Goal: Task Accomplishment & Management: Complete application form

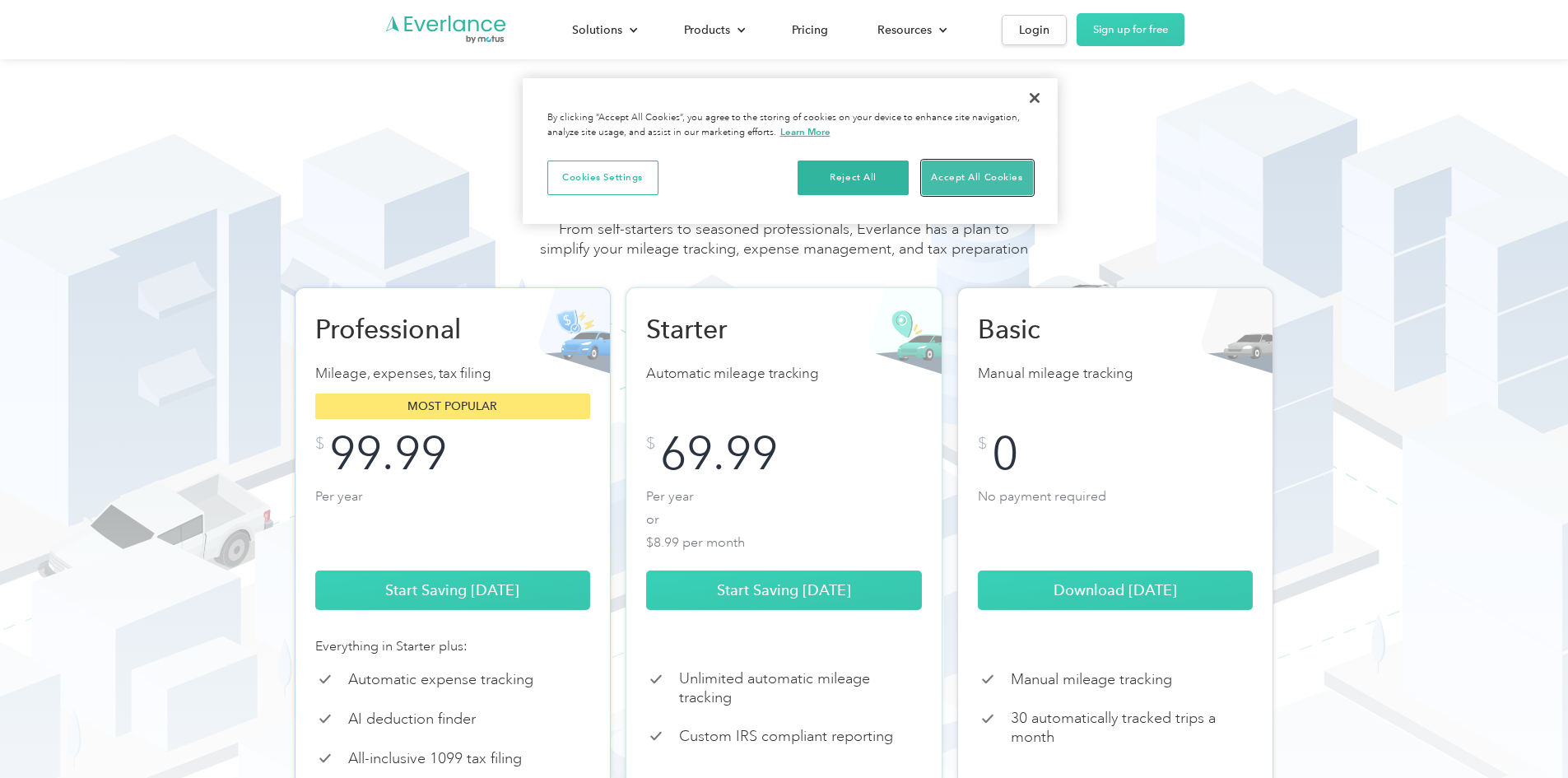
click at [947, 180] on button "Accept All Cookies" at bounding box center [978, 178] width 111 height 35
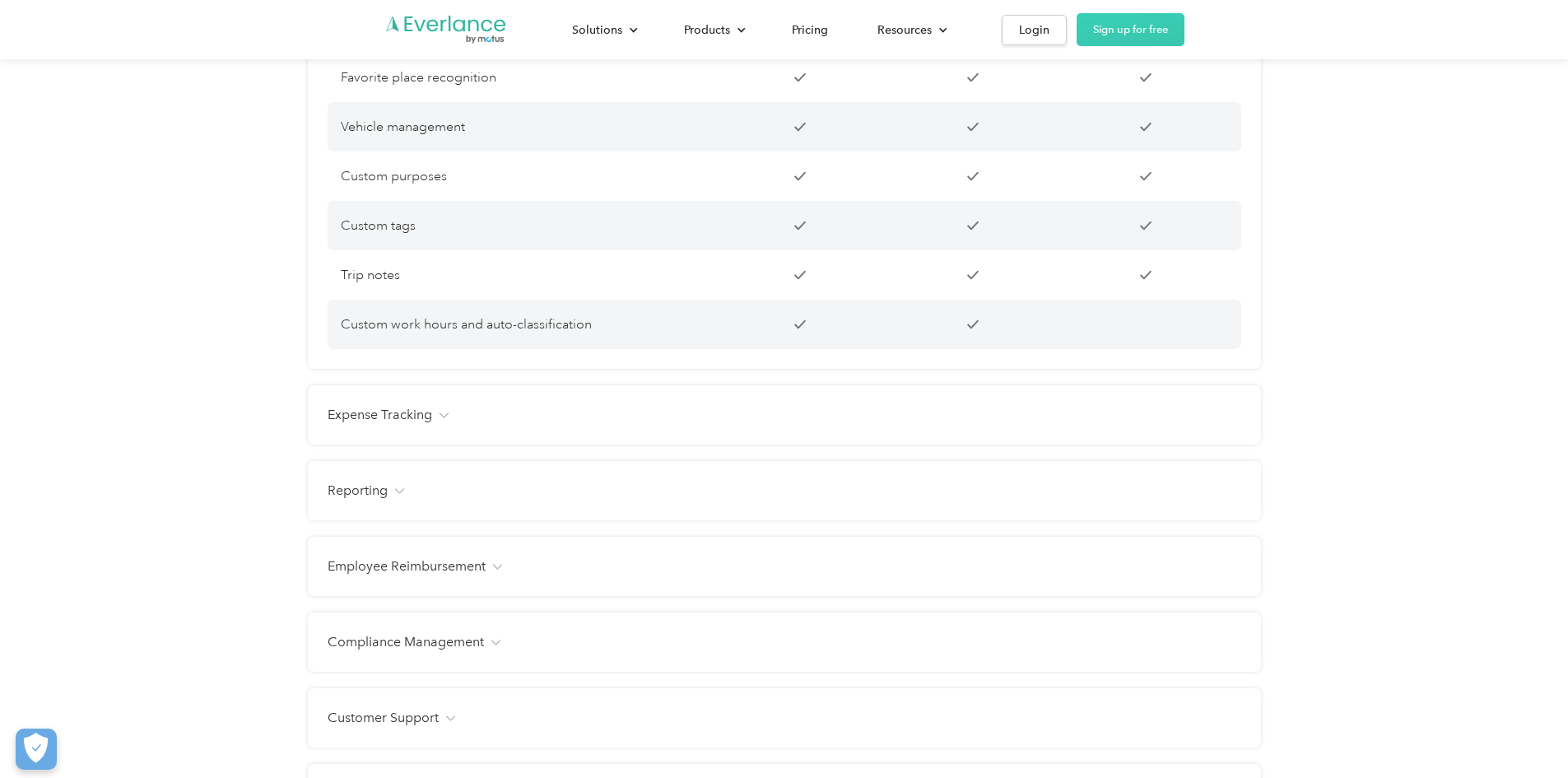
scroll to position [1646, 0]
click at [388, 418] on h4 "Expense Tracking" at bounding box center [380, 408] width 104 height 20
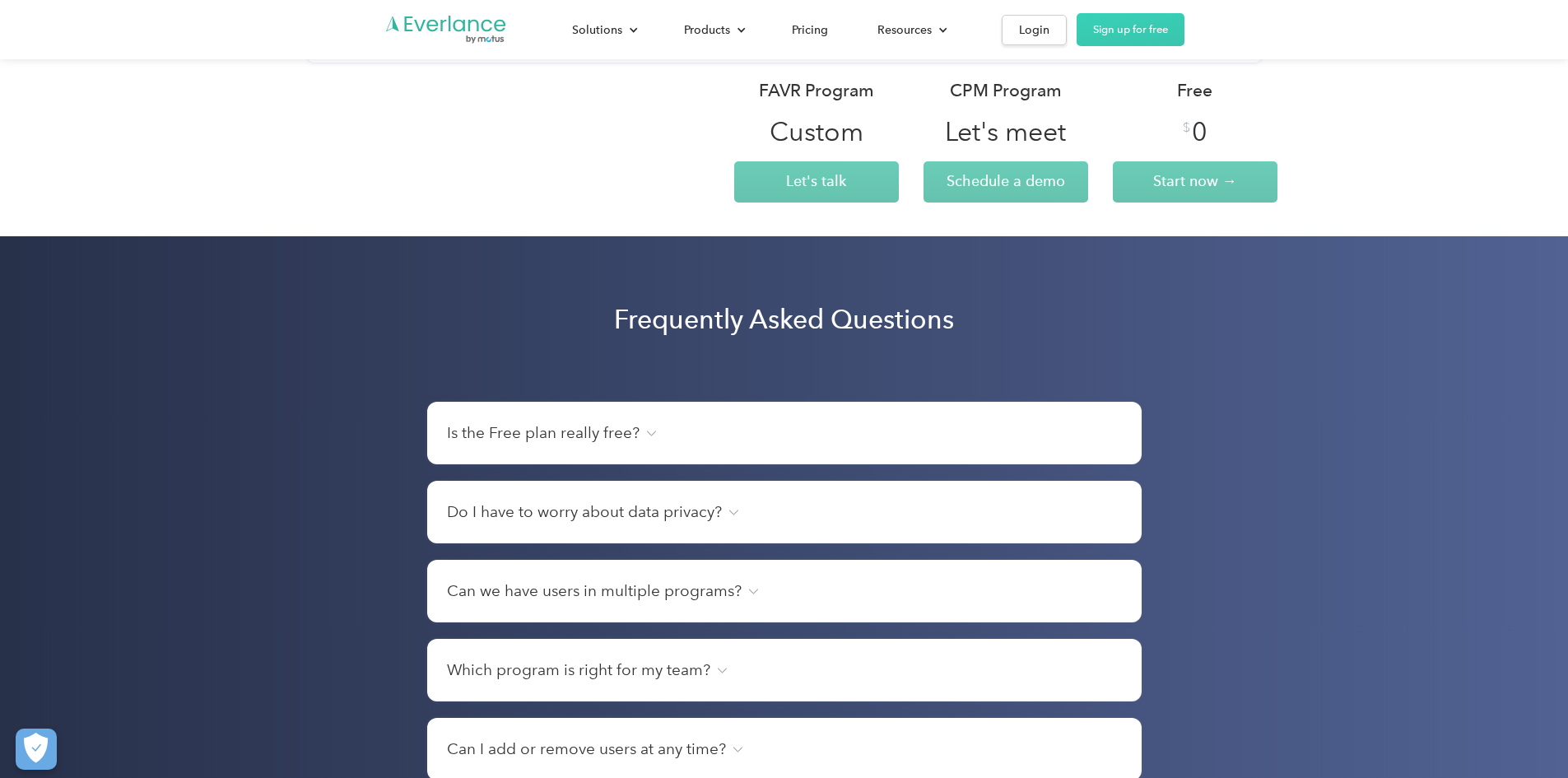
scroll to position [2882, 0]
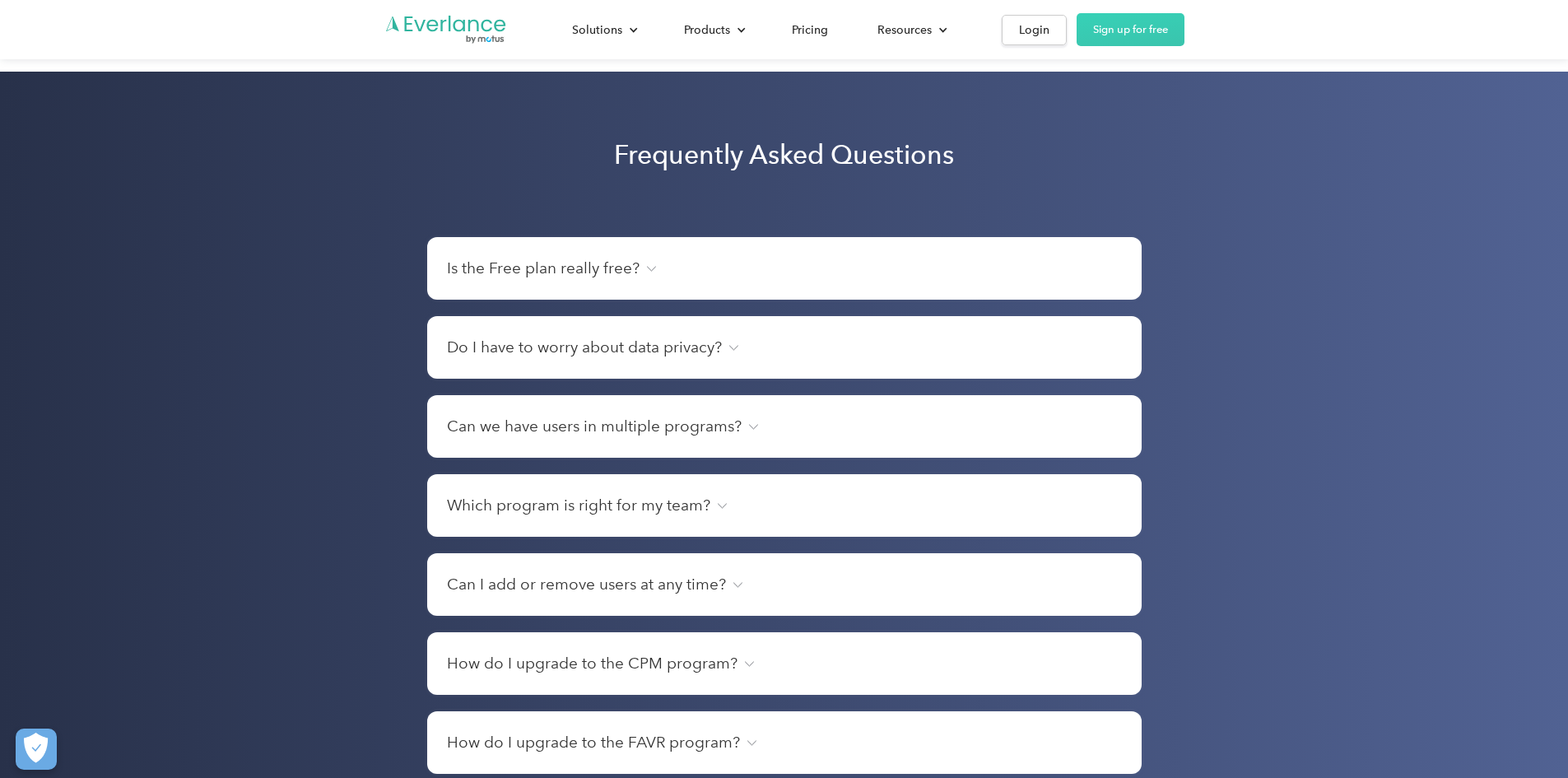
click at [591, 280] on h4 "Is the Free plan really free?" at bounding box center [543, 269] width 193 height 23
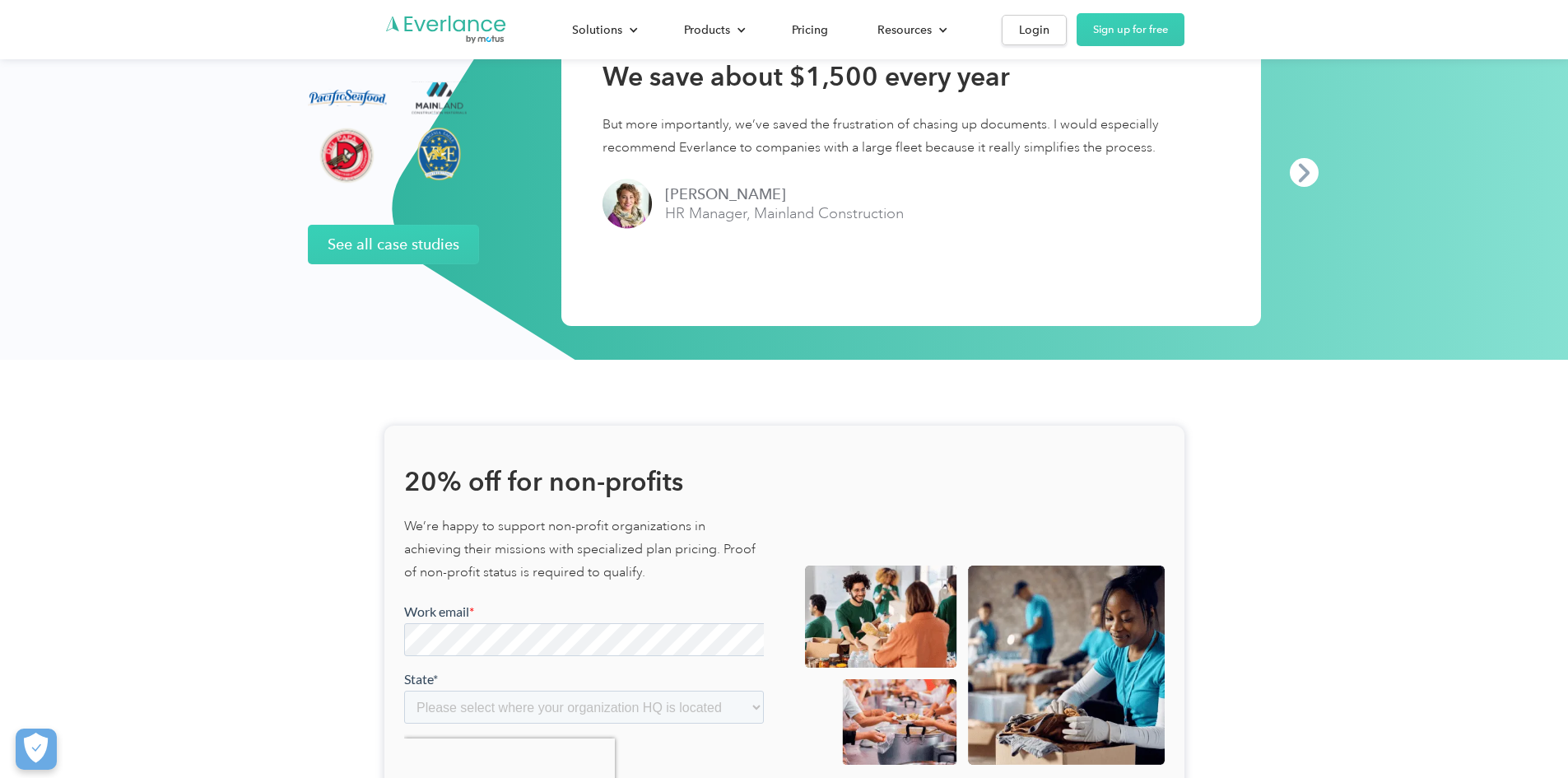
scroll to position [4034, 0]
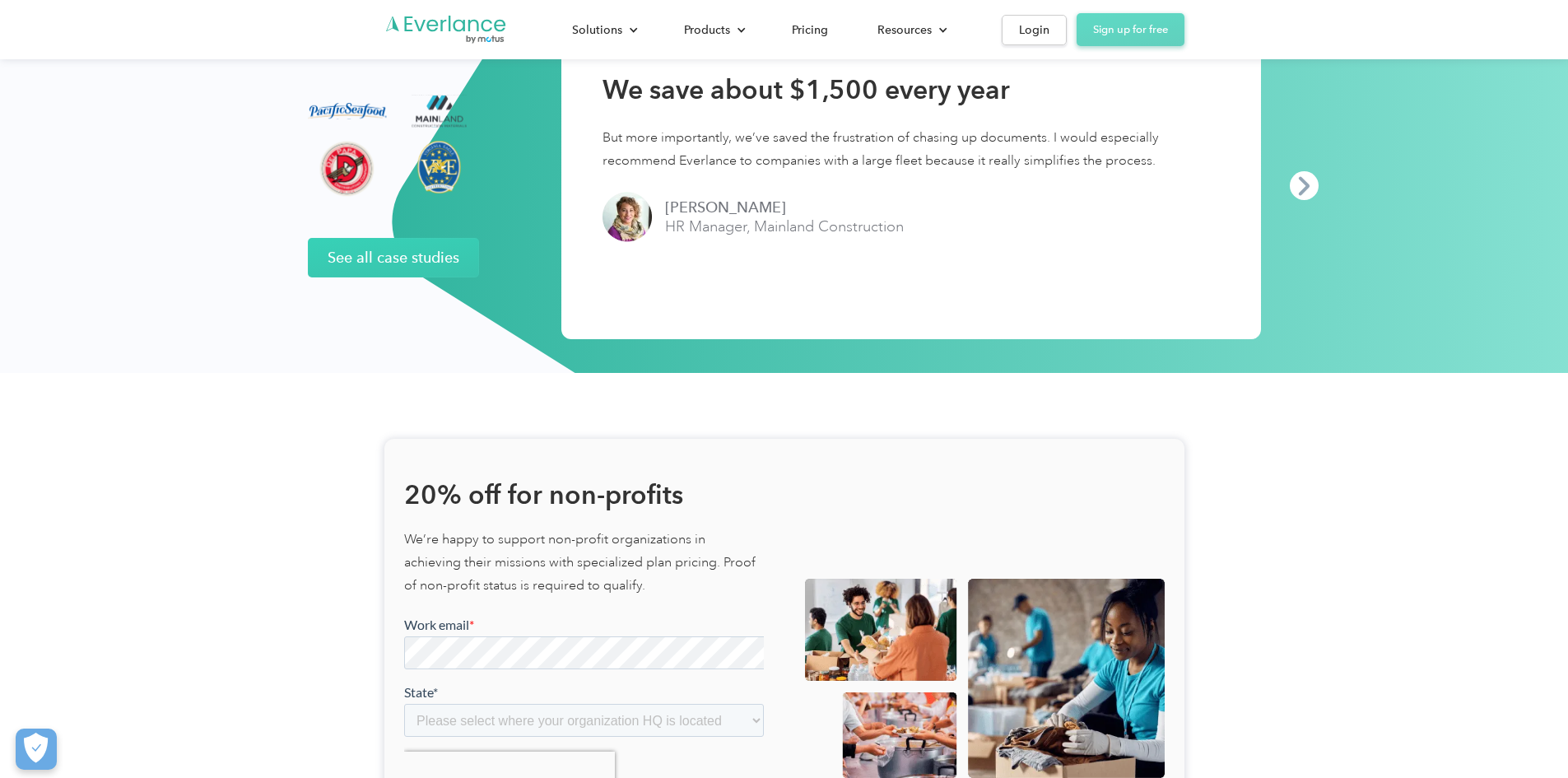
click at [1185, 23] on link "Sign up for free" at bounding box center [1131, 30] width 108 height 33
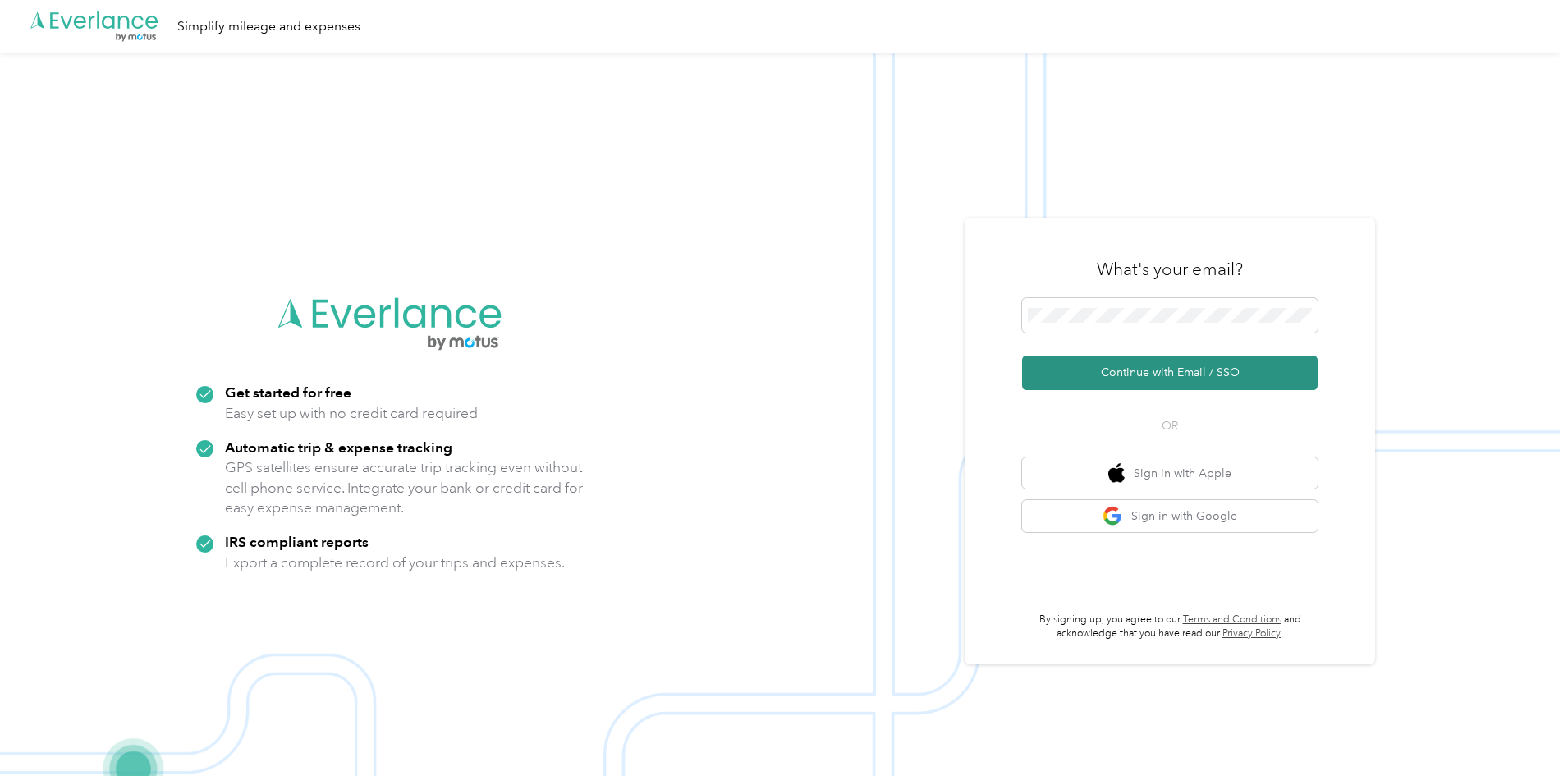
click at [1182, 366] on button "Continue with Email / SSO" at bounding box center [1169, 373] width 296 height 35
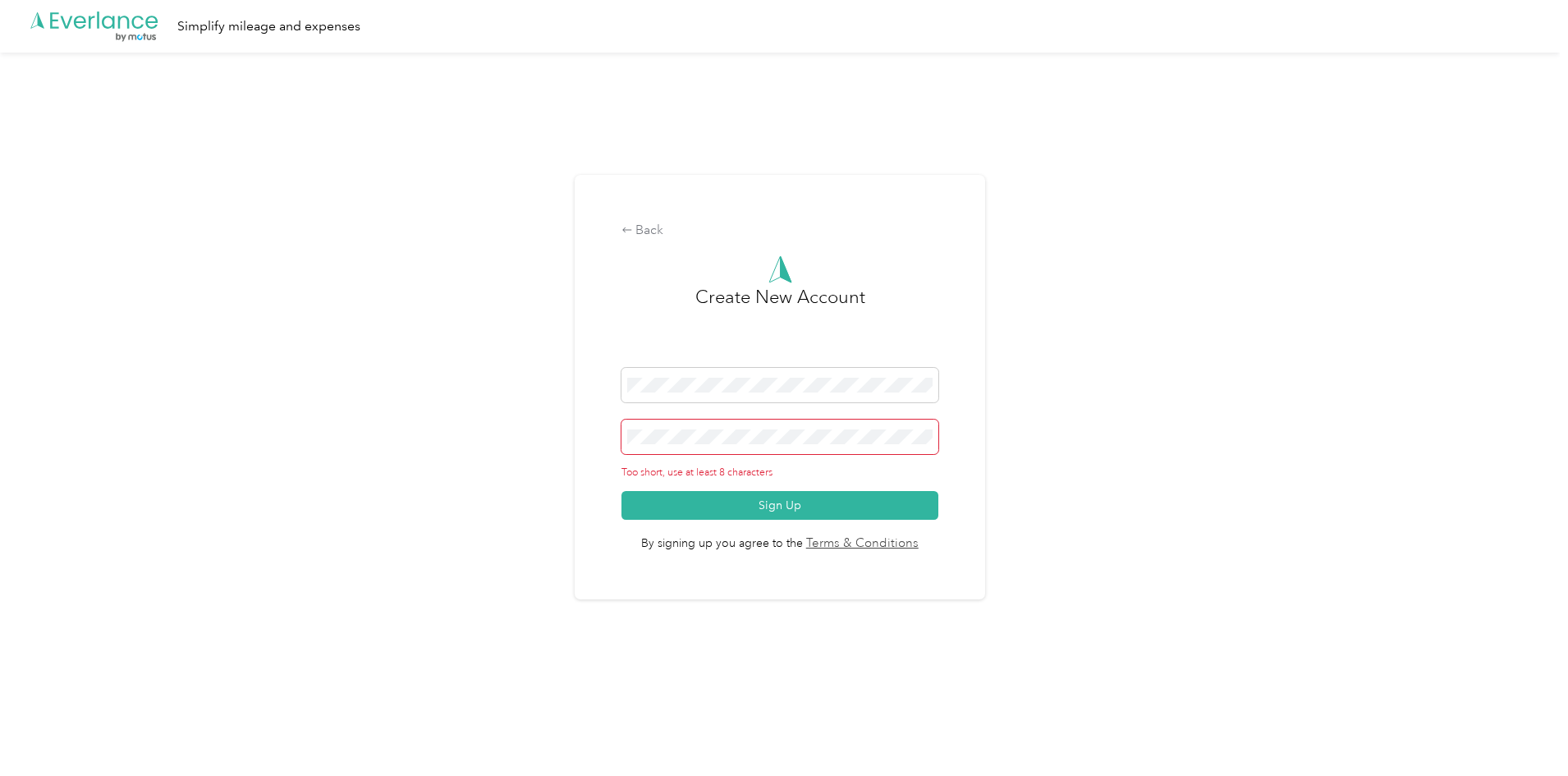
click at [621, 491] on button "Sign Up" at bounding box center [780, 505] width 318 height 29
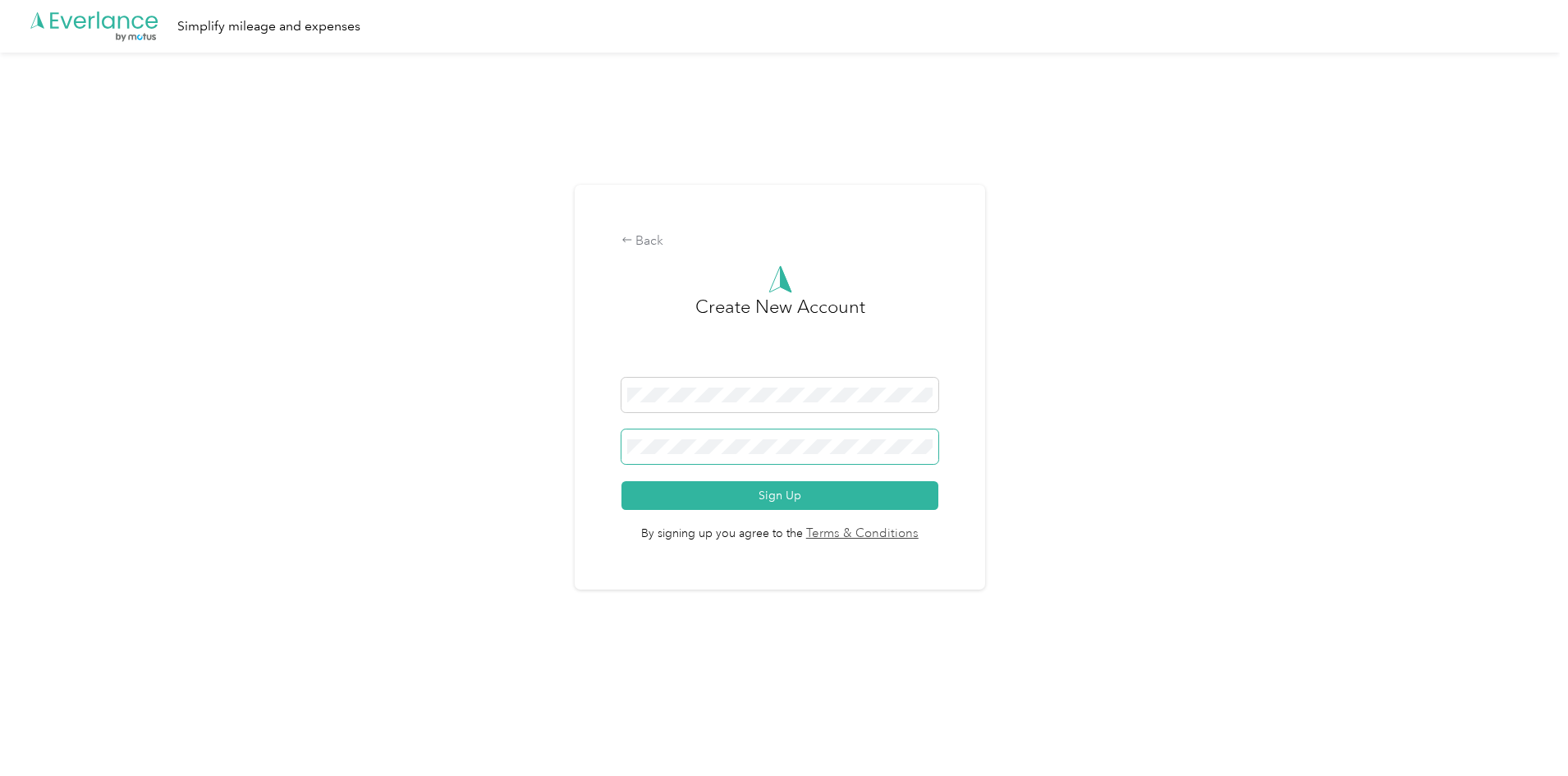
click at [621, 481] on button "Sign Up" at bounding box center [780, 495] width 318 height 29
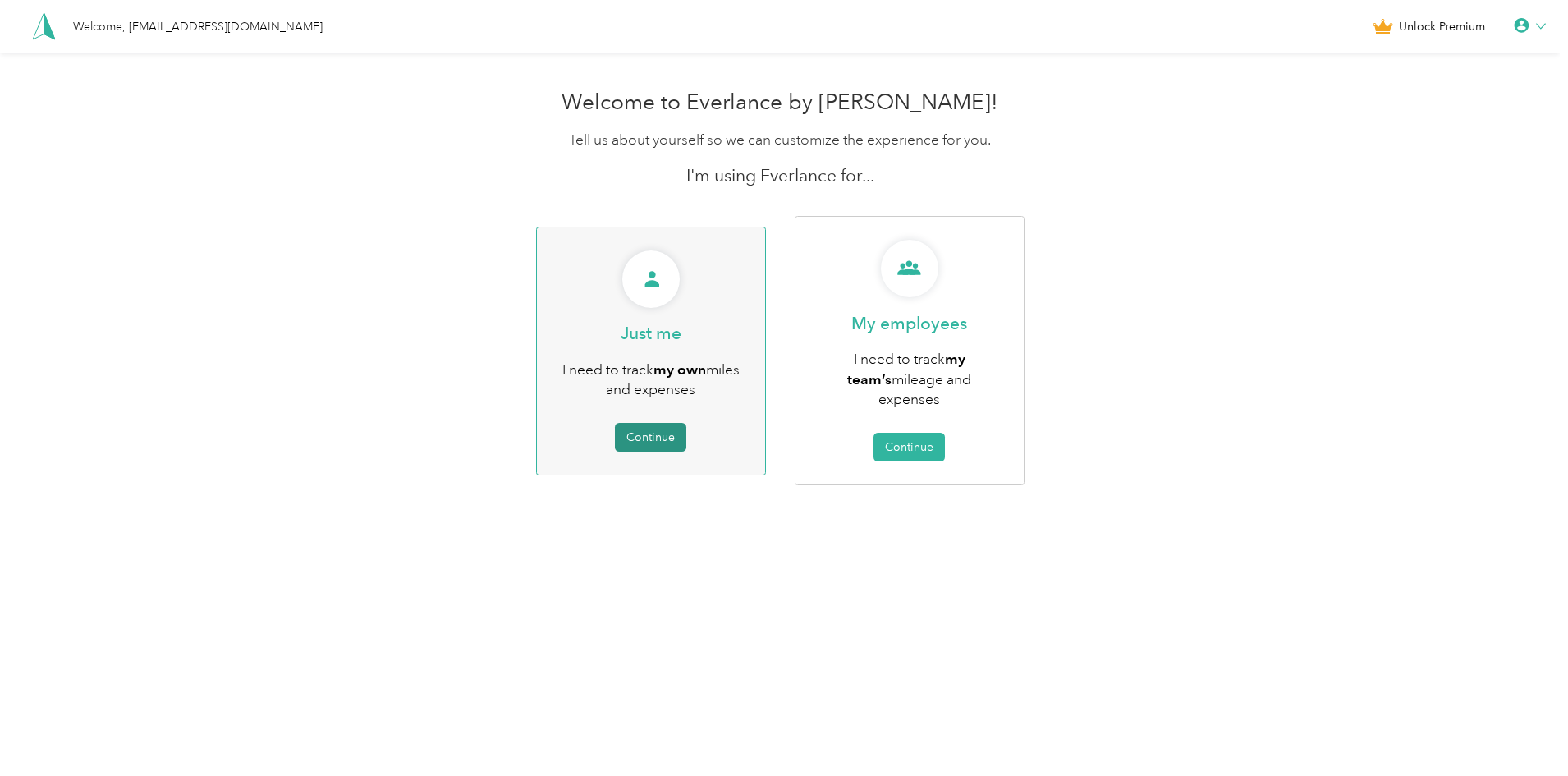
click at [659, 423] on button "Continue" at bounding box center [650, 437] width 71 height 29
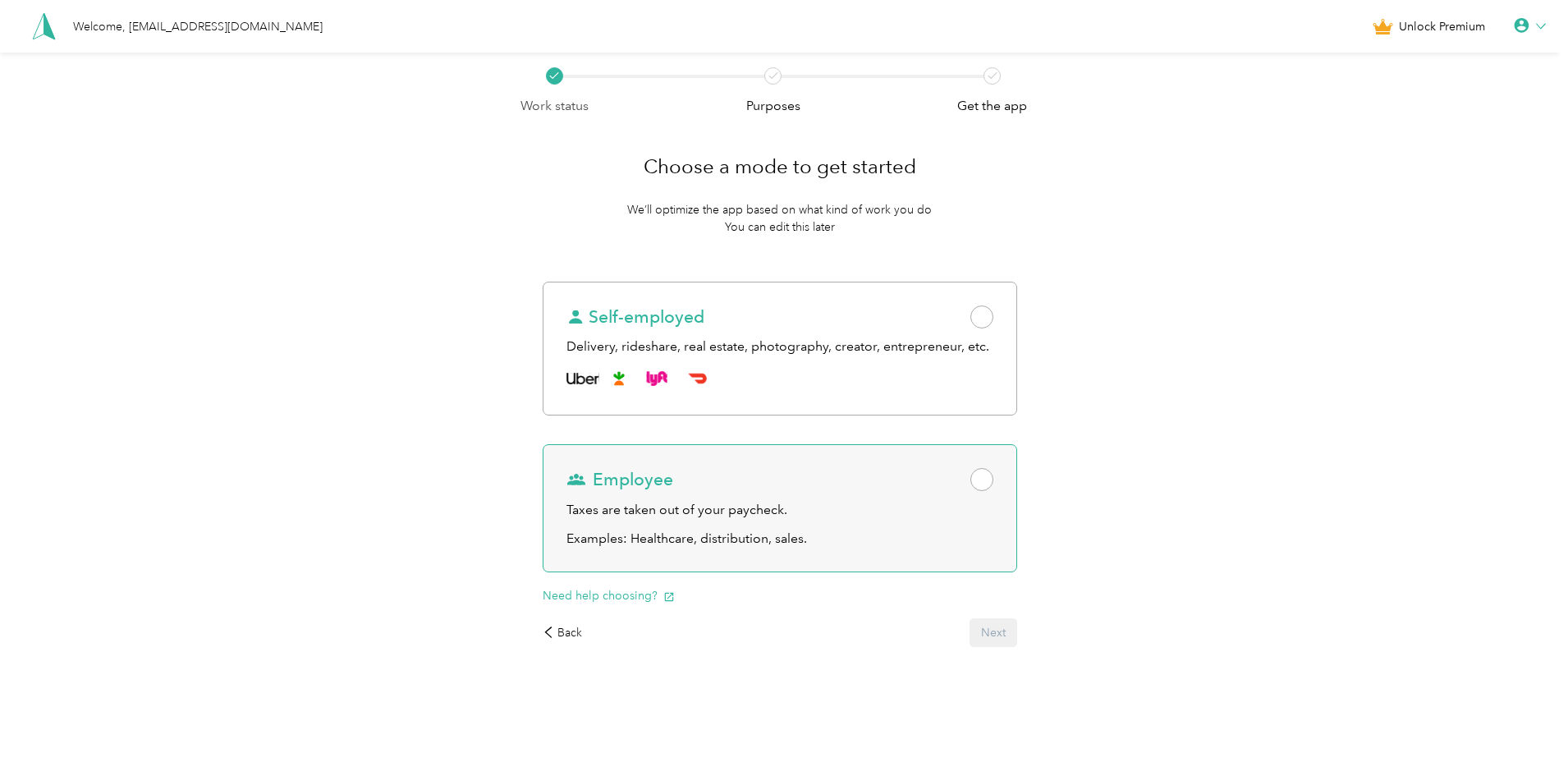
click at [857, 529] on p "Examples: Healthcare, distribution, sales." at bounding box center [780, 539] width 426 height 21
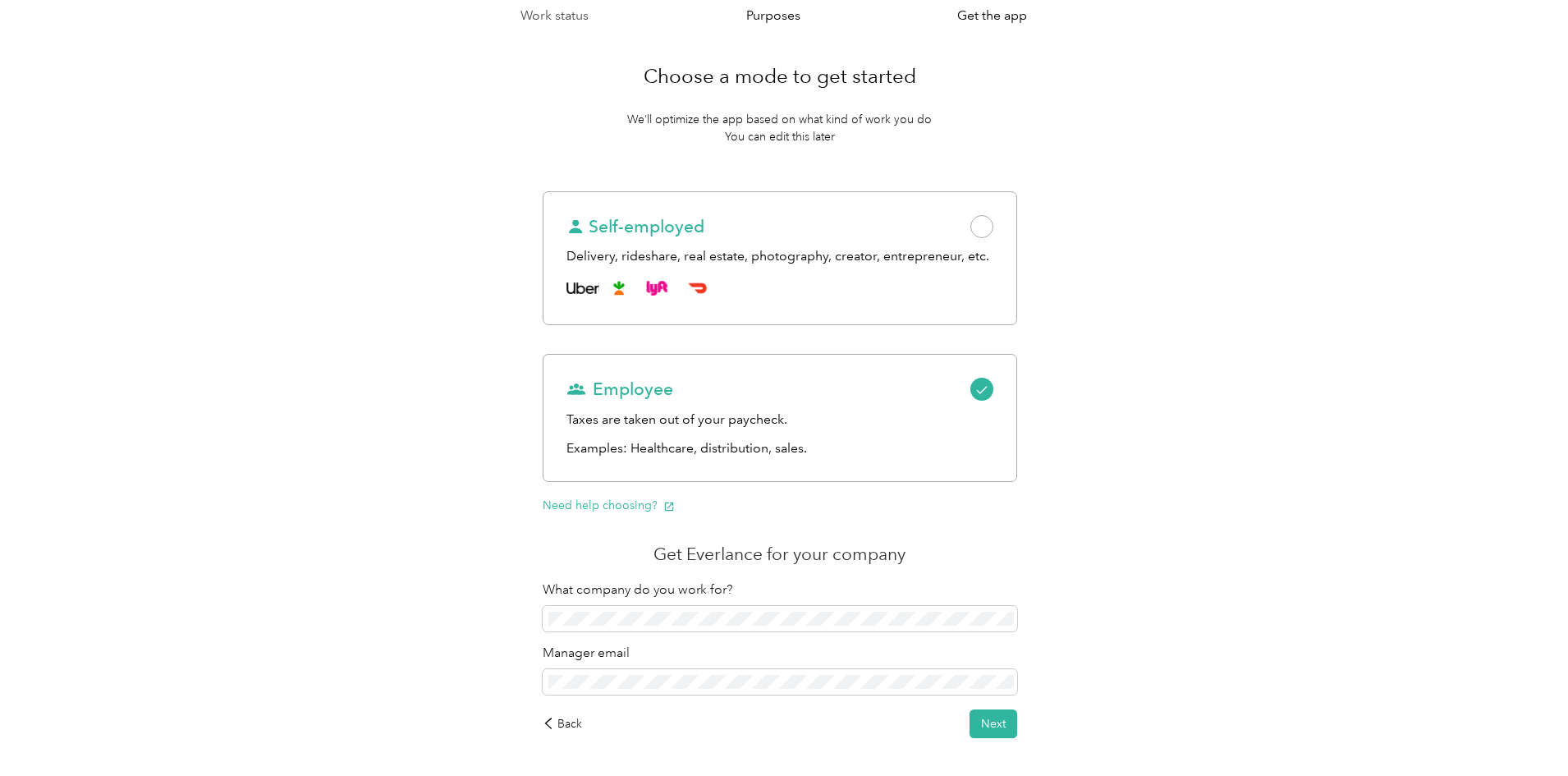
scroll to position [156, 0]
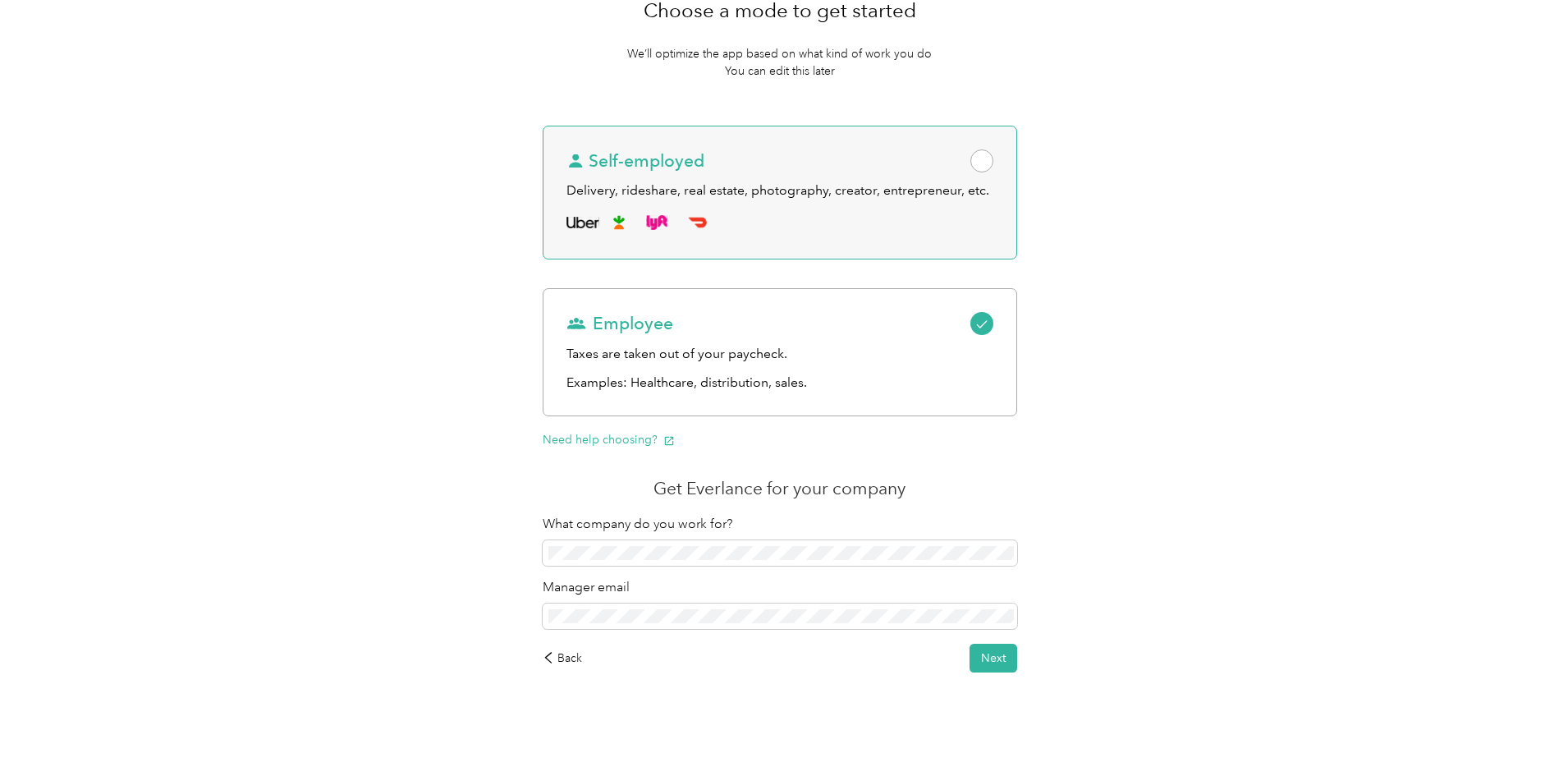
click at [845, 366] on div "Employee Taxes are taken out of your paycheck. Examples: Healthcare, distributi…" at bounding box center [779, 352] width 473 height 128
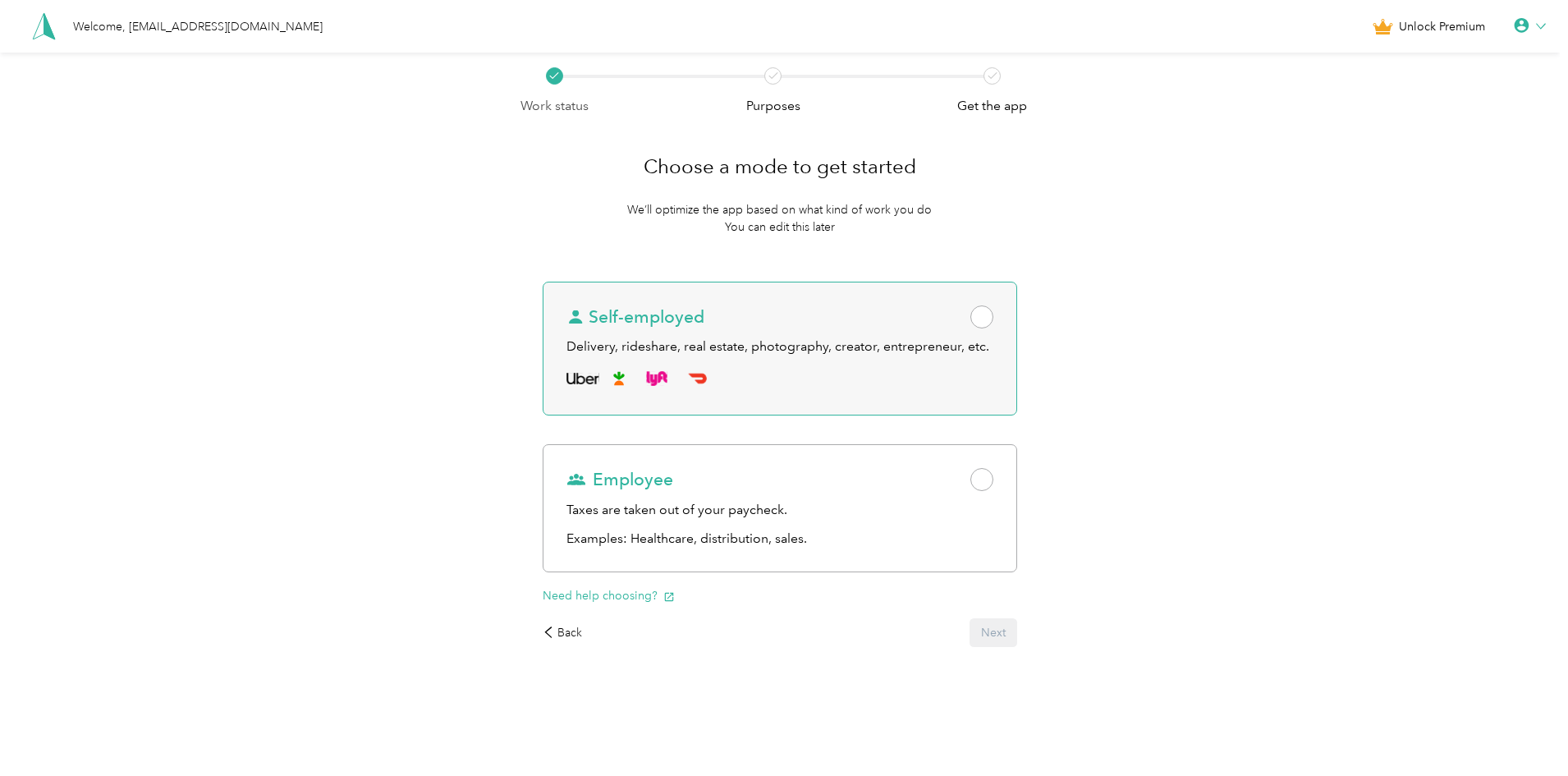
scroll to position [0, 0]
click at [903, 367] on div at bounding box center [780, 378] width 426 height 26
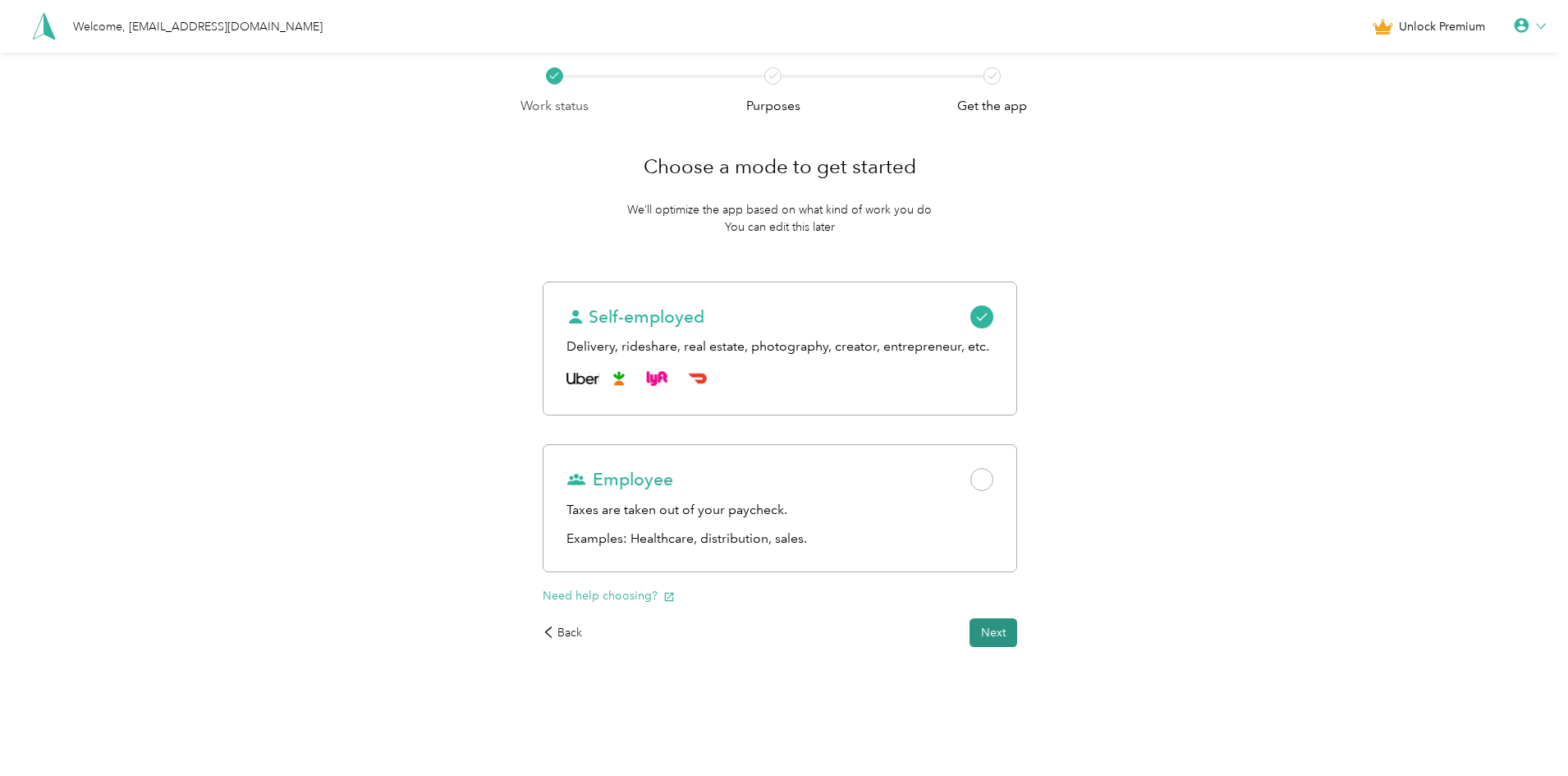
click at [1005, 633] on button "Next" at bounding box center [993, 632] width 48 height 29
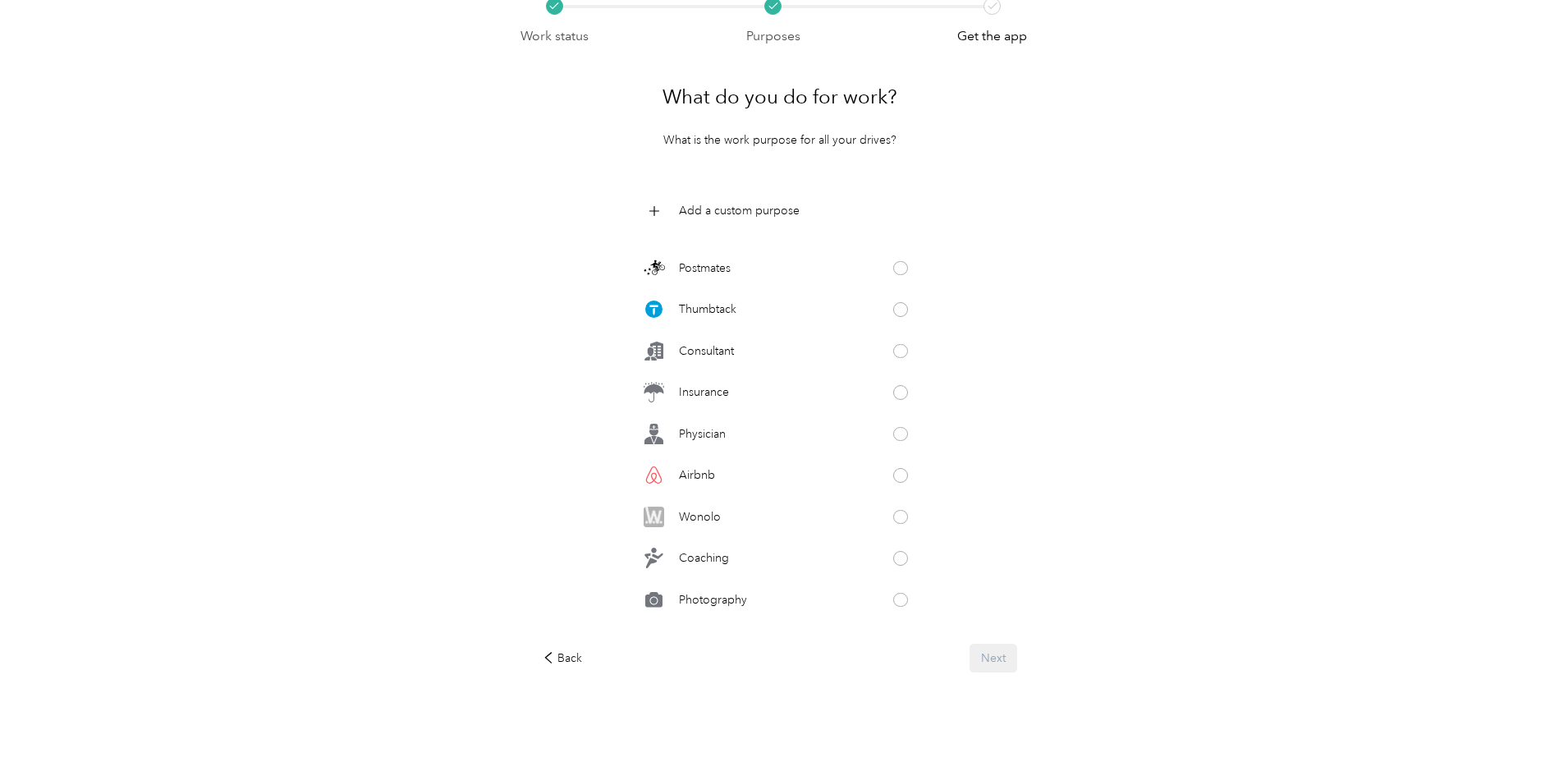
scroll to position [492, 0]
click at [732, 349] on p "Consultant" at bounding box center [706, 346] width 55 height 17
click at [1000, 656] on button "Next" at bounding box center [993, 658] width 48 height 29
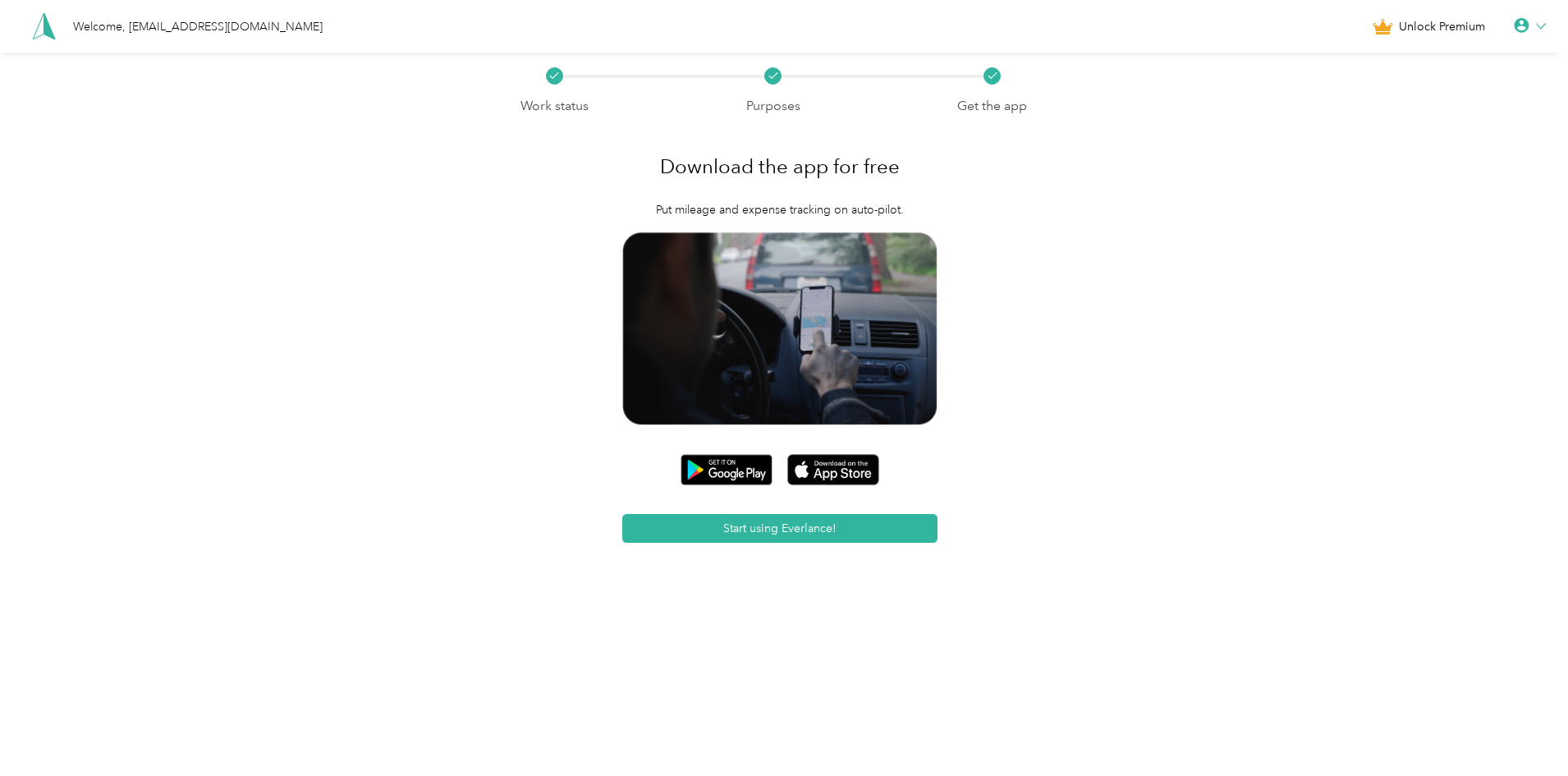
click at [330, 332] on div "Work status Purposes Get the app Download the app for free Put mileage and expe…" at bounding box center [780, 363] width 1560 height 622
click at [781, 527] on button "Start using Everlance!" at bounding box center [780, 528] width 316 height 29
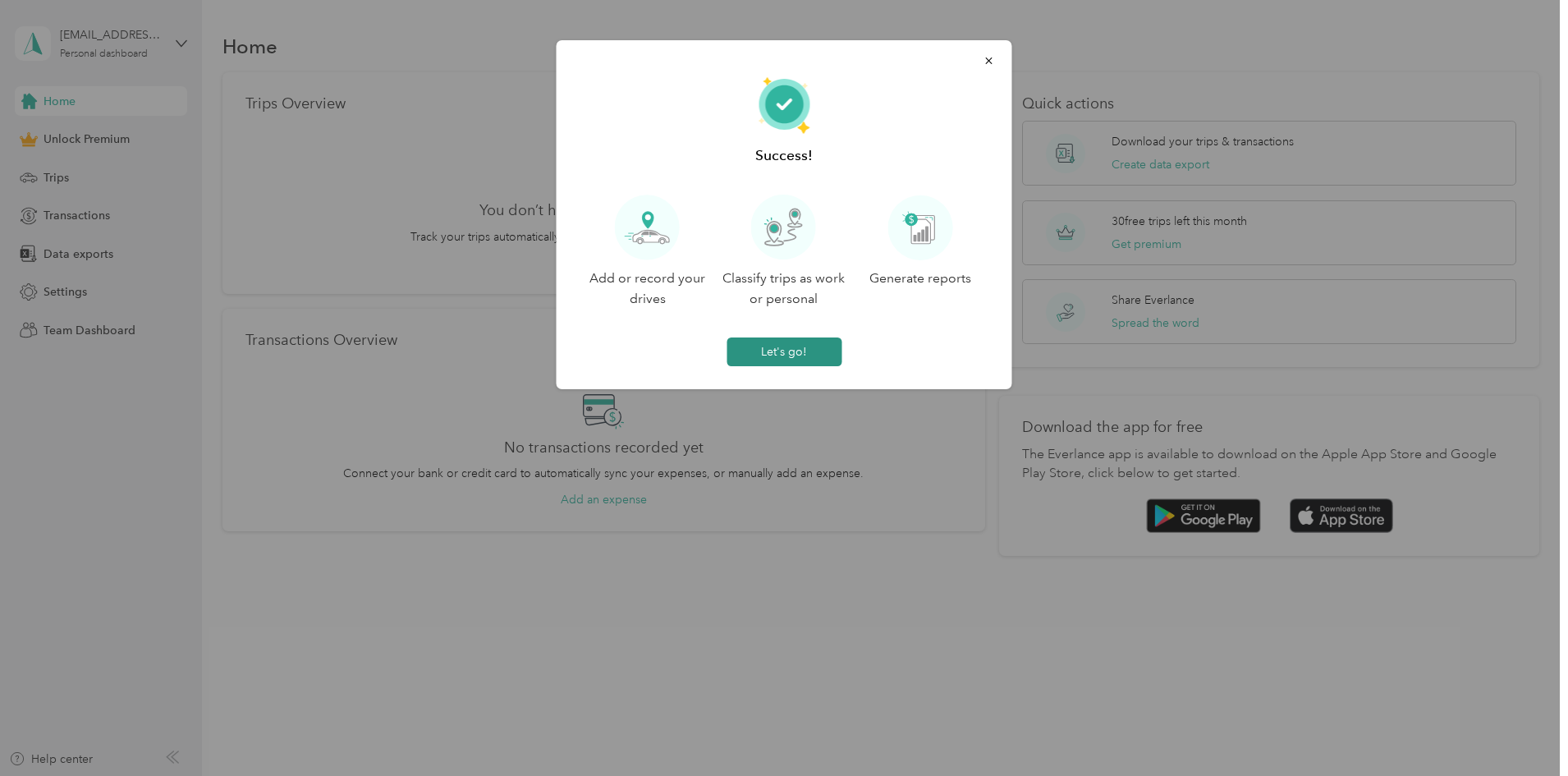
click at [791, 352] on button "Let's go!" at bounding box center [784, 351] width 115 height 29
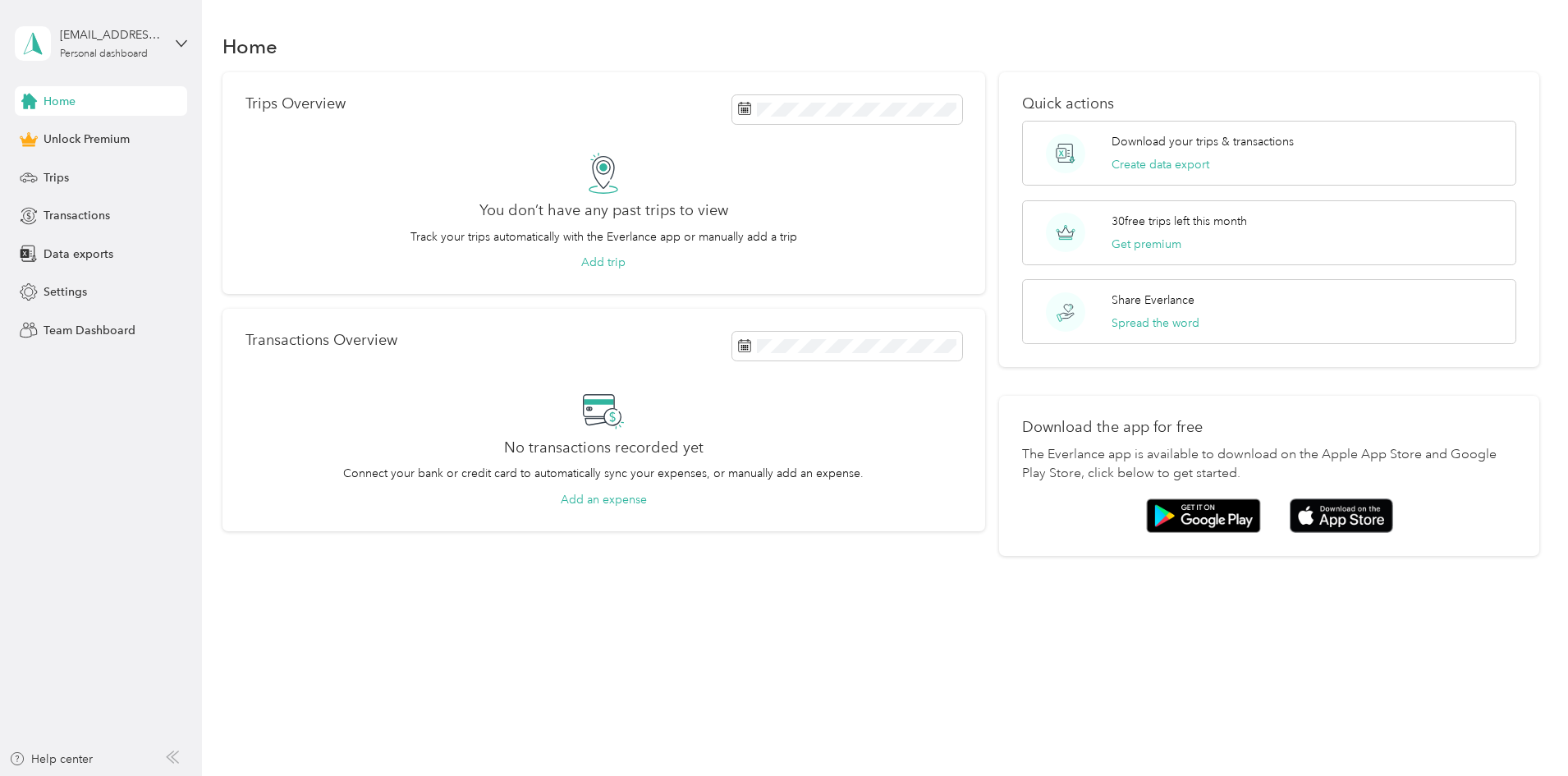
click at [859, 404] on div "No transactions recorded yet Connect your bank or credit card to automatically …" at bounding box center [603, 448] width 717 height 119
click at [808, 336] on span at bounding box center [847, 346] width 230 height 29
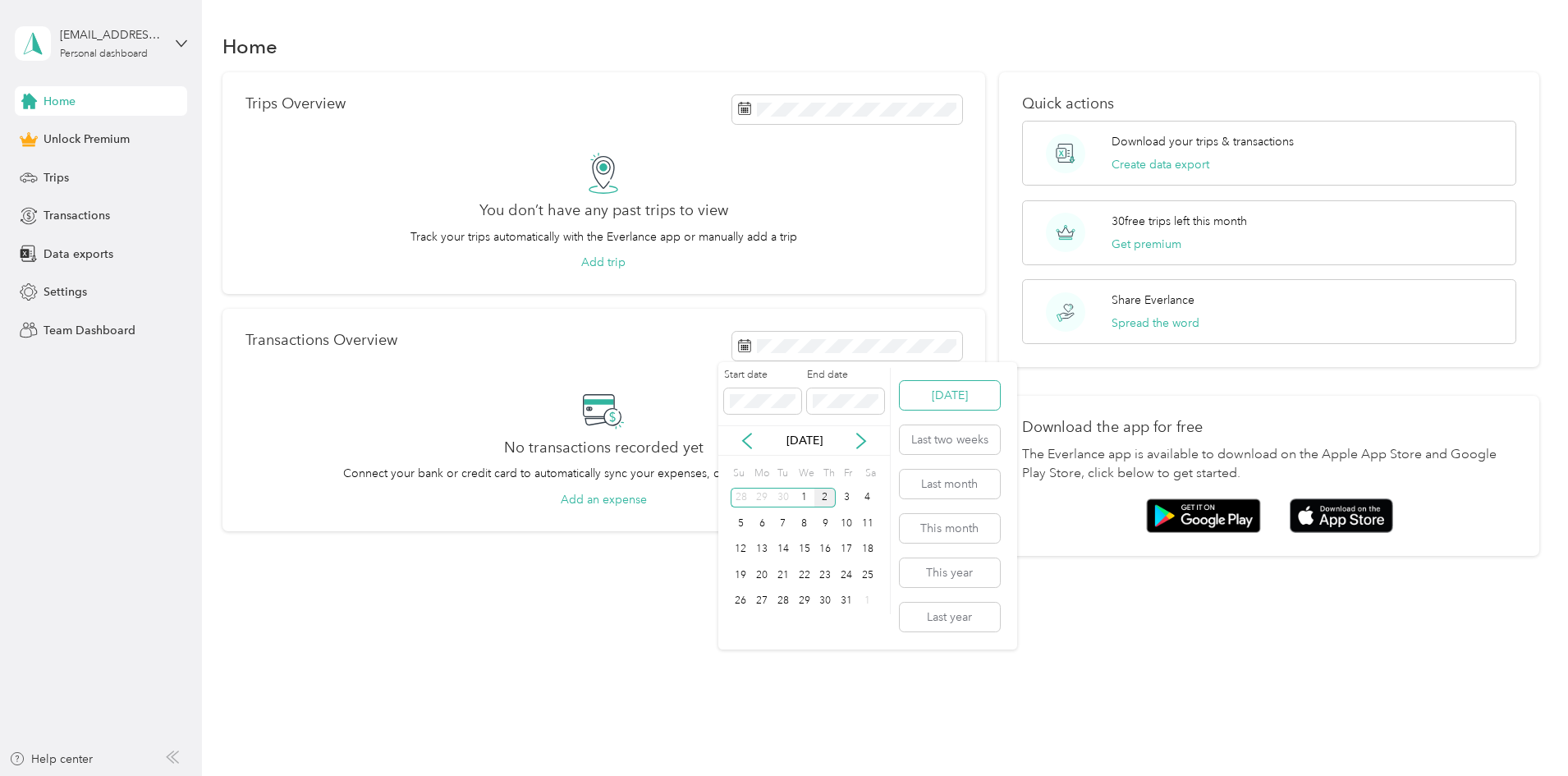
click at [932, 402] on button "Today" at bounding box center [950, 395] width 101 height 29
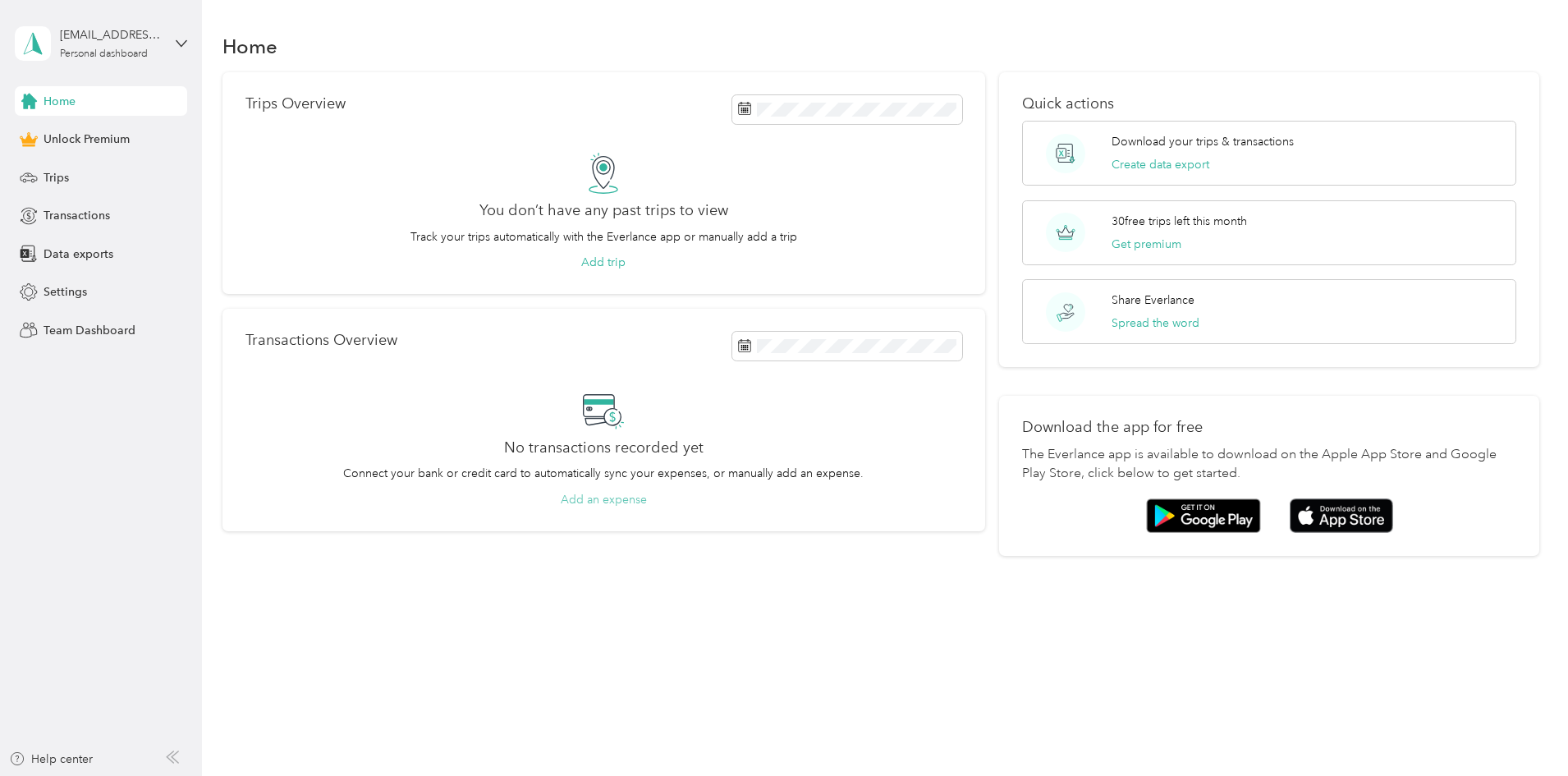
click at [647, 499] on button "Add an expense" at bounding box center [603, 499] width 86 height 17
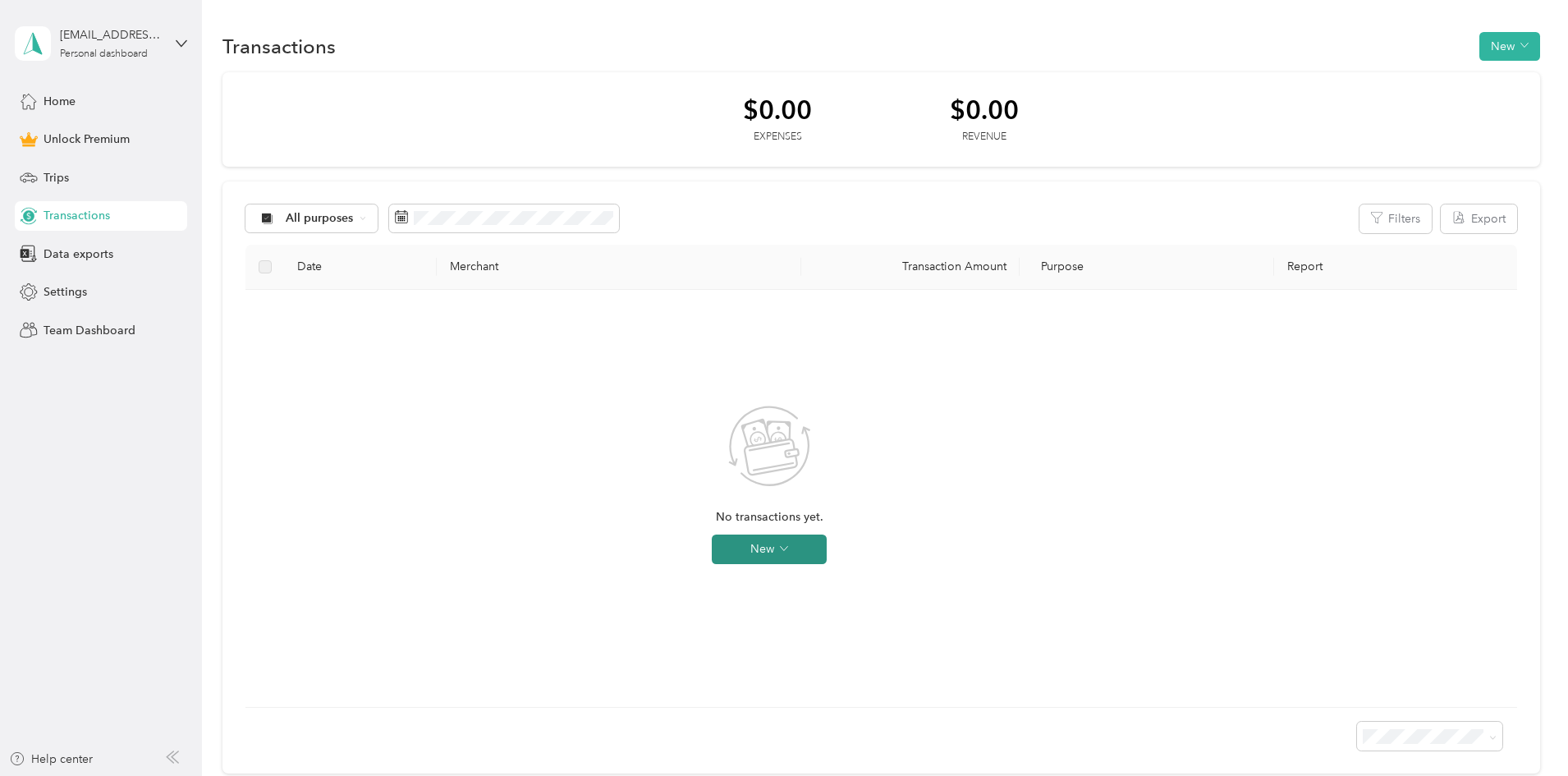
click at [827, 551] on button "New" at bounding box center [769, 550] width 115 height 29
click at [925, 592] on li "Expense" at bounding box center [894, 581] width 86 height 29
drag, startPoint x: 897, startPoint y: 574, endPoint x: 880, endPoint y: 574, distance: 17.0
click at [897, 575] on span "Expense" at bounding box center [901, 581] width 44 height 17
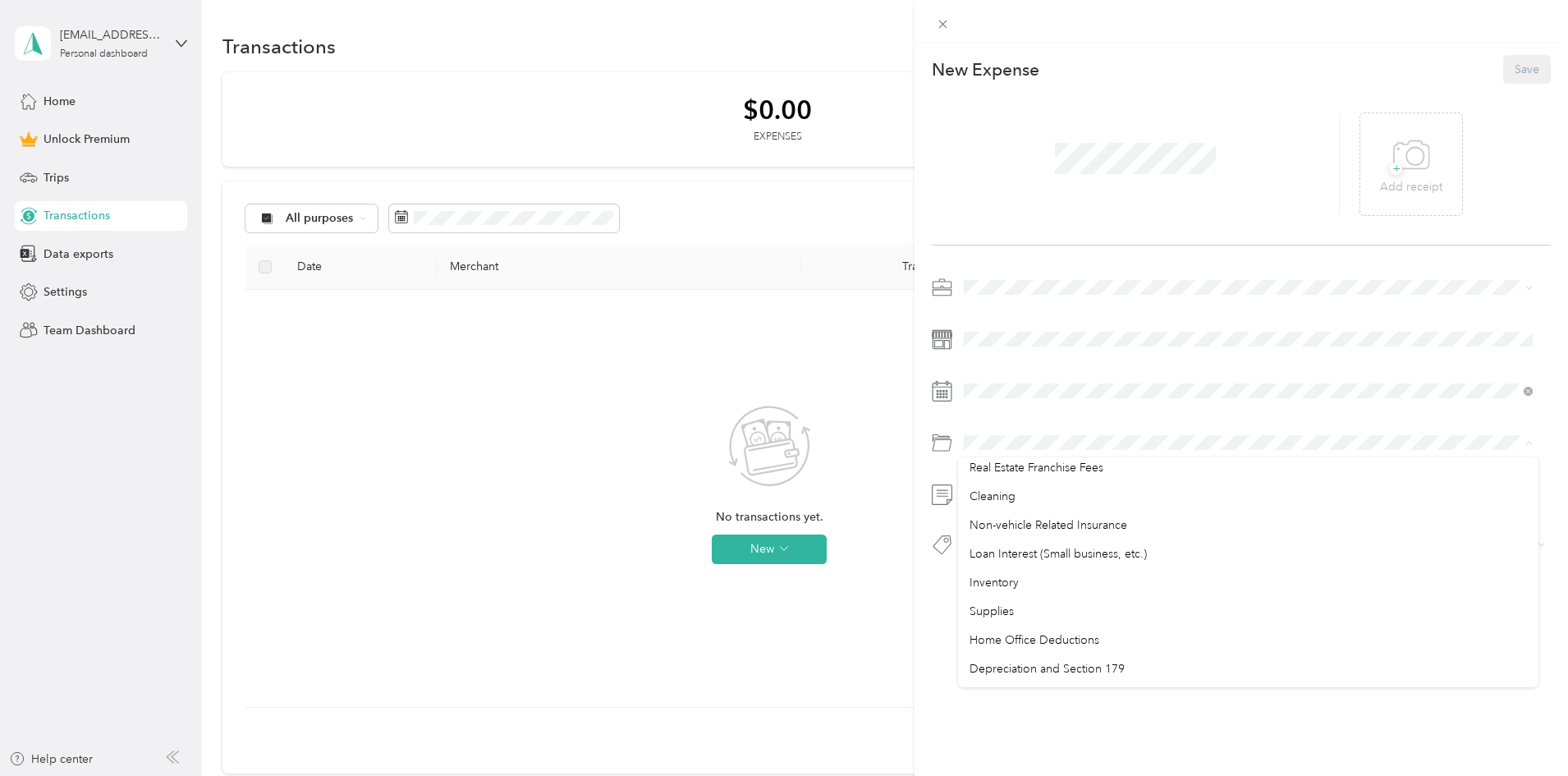
scroll to position [871, 0]
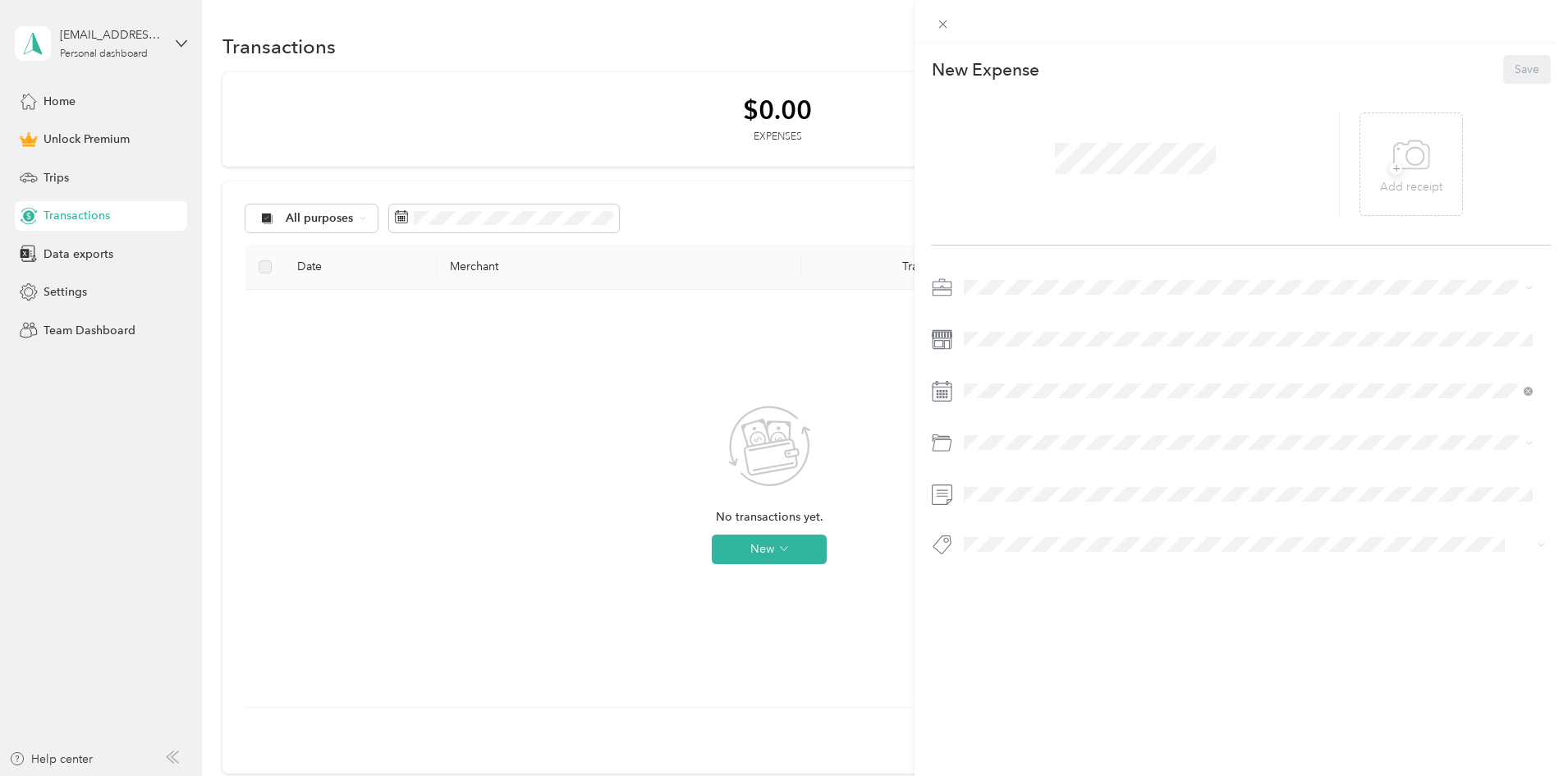
click at [1047, 655] on ol "Default categories Gasoline Car Maintenance and Repairs Car Lease Payments Park…" at bounding box center [1248, 569] width 581 height 230
click at [992, 277] on span at bounding box center [1254, 287] width 593 height 26
click at [949, 282] on icon at bounding box center [941, 285] width 18 height 7
click at [942, 289] on icon at bounding box center [942, 288] width 21 height 21
click at [997, 376] on span "Consultant" at bounding box center [997, 374] width 55 height 14
